Goal: Ask a question

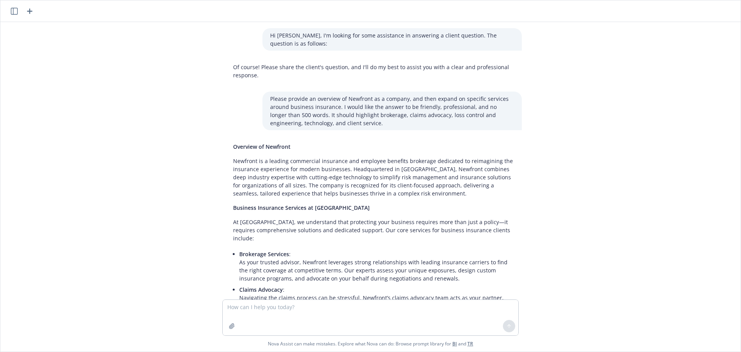
scroll to position [5093, 0]
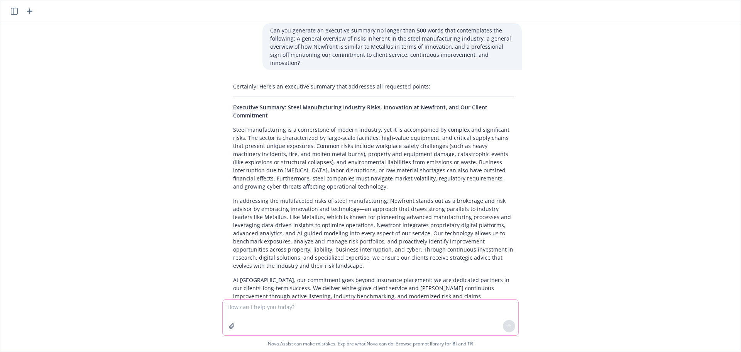
click at [252, 305] on textarea at bounding box center [371, 318] width 296 height 36
click at [429, 307] on textarea "Can you place the following bullet point list into table, with headings in the …" at bounding box center [371, 318] width 296 height 36
type textarea "Can you place the following bullet point list into table, with headings in the …"
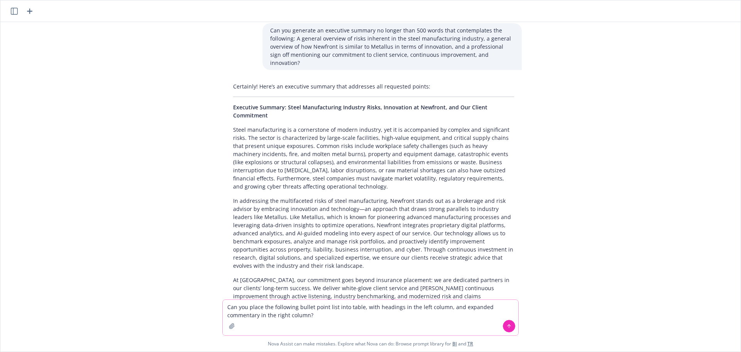
click at [345, 318] on textarea "Can you place the following bullet point list into table, with headings in the …" at bounding box center [371, 318] width 296 height 36
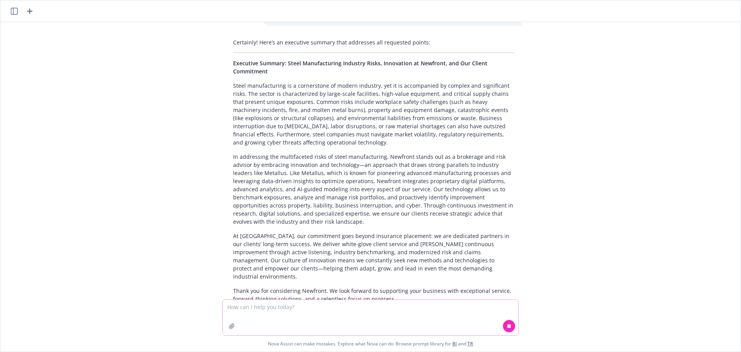
paste textarea "Loremipsu Dolorsit: Am cons adipisc elitsed, Doeiusmo temporinc utlabo etdolore…"
type textarea "Loremipsu Dolorsit: Am cons adipisc elitsed, Doeiusmo temporinc utlabo etdolore…"
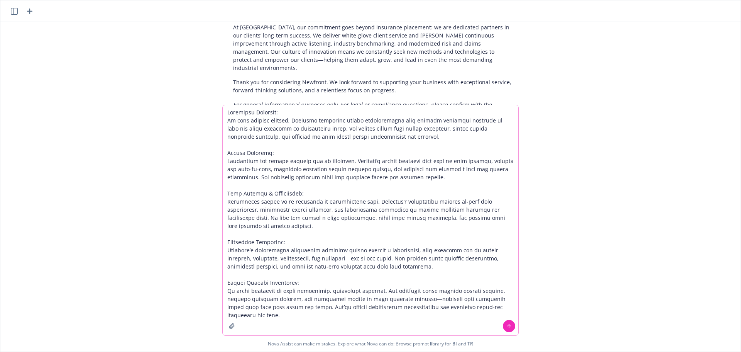
scroll to position [5351, 0]
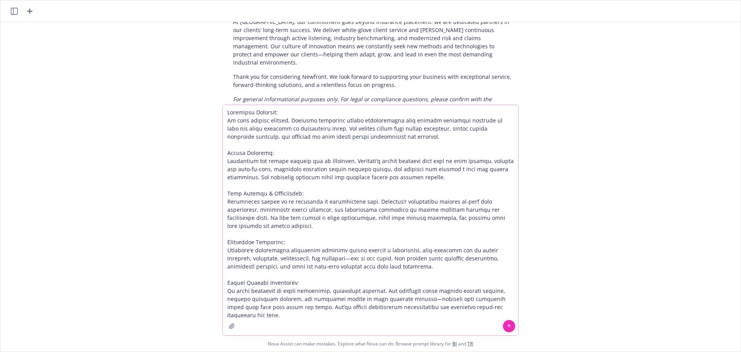
click at [303, 318] on textarea at bounding box center [371, 220] width 296 height 230
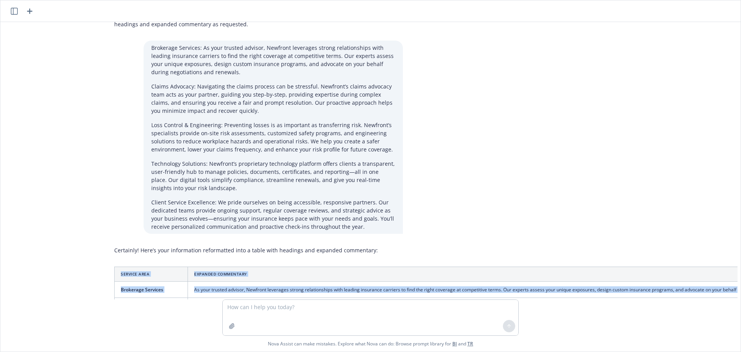
scroll to position [5497, 318]
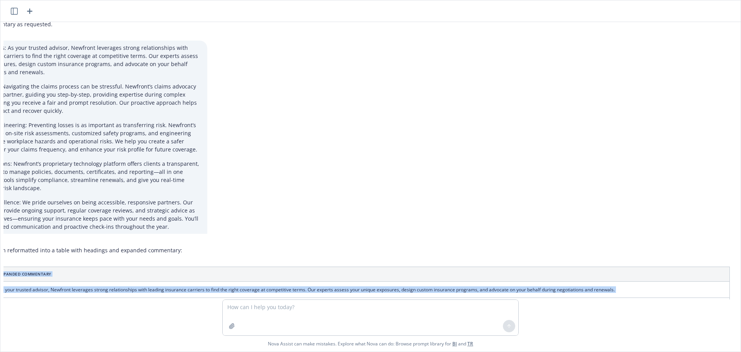
drag, startPoint x: 216, startPoint y: 166, endPoint x: 741, endPoint y: 276, distance: 536.4
click at [741, 276] on div "Hi [PERSON_NAME], I'm looking for some assistance in answering a client questio…" at bounding box center [370, 176] width 741 height 352
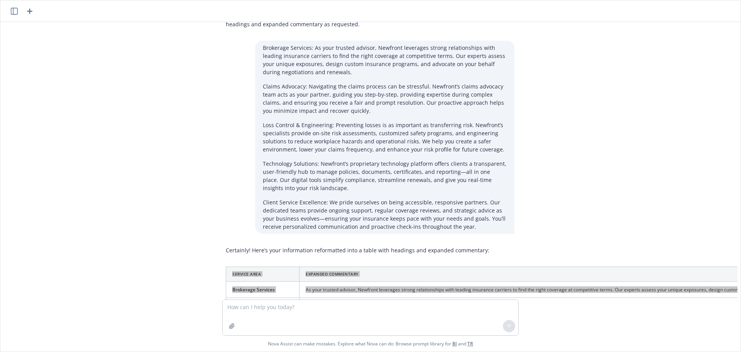
scroll to position [5497, 6]
